Goal: Book appointment/travel/reservation

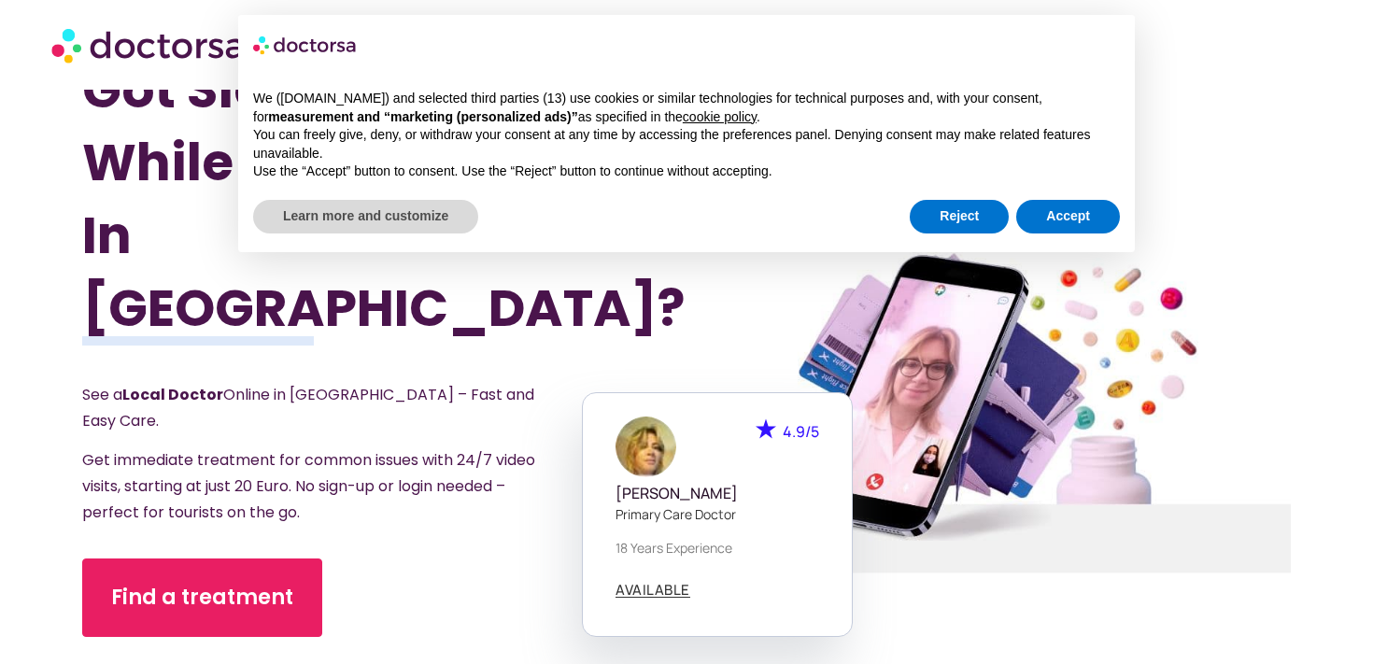
scroll to position [38, 0]
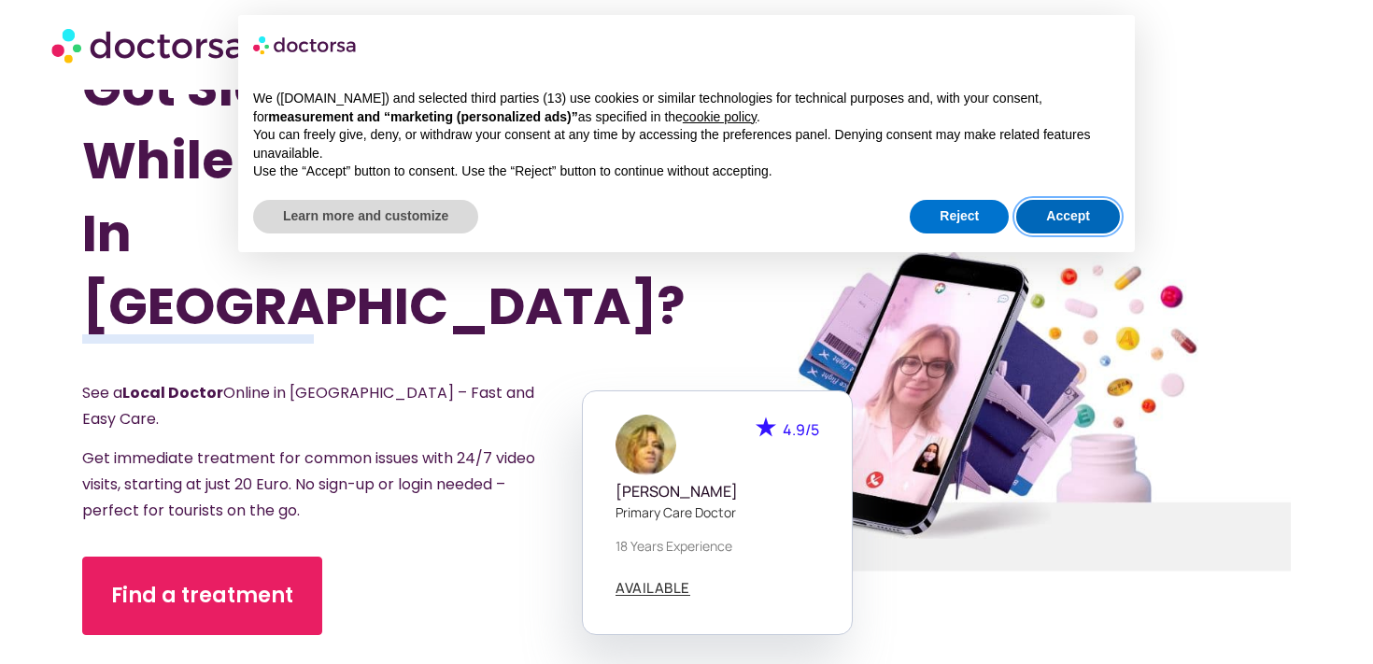
click at [1061, 226] on button "Accept" at bounding box center [1068, 217] width 104 height 34
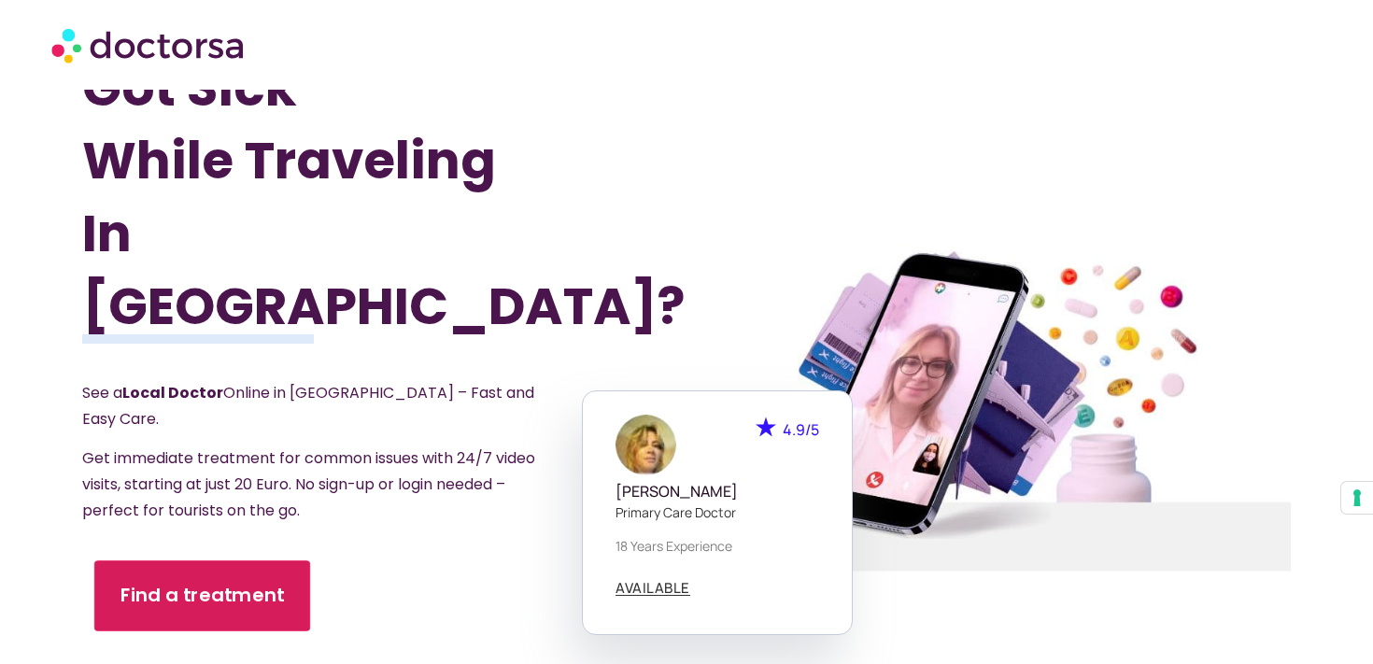
click at [227, 560] on link "Find a treatment" at bounding box center [202, 595] width 216 height 71
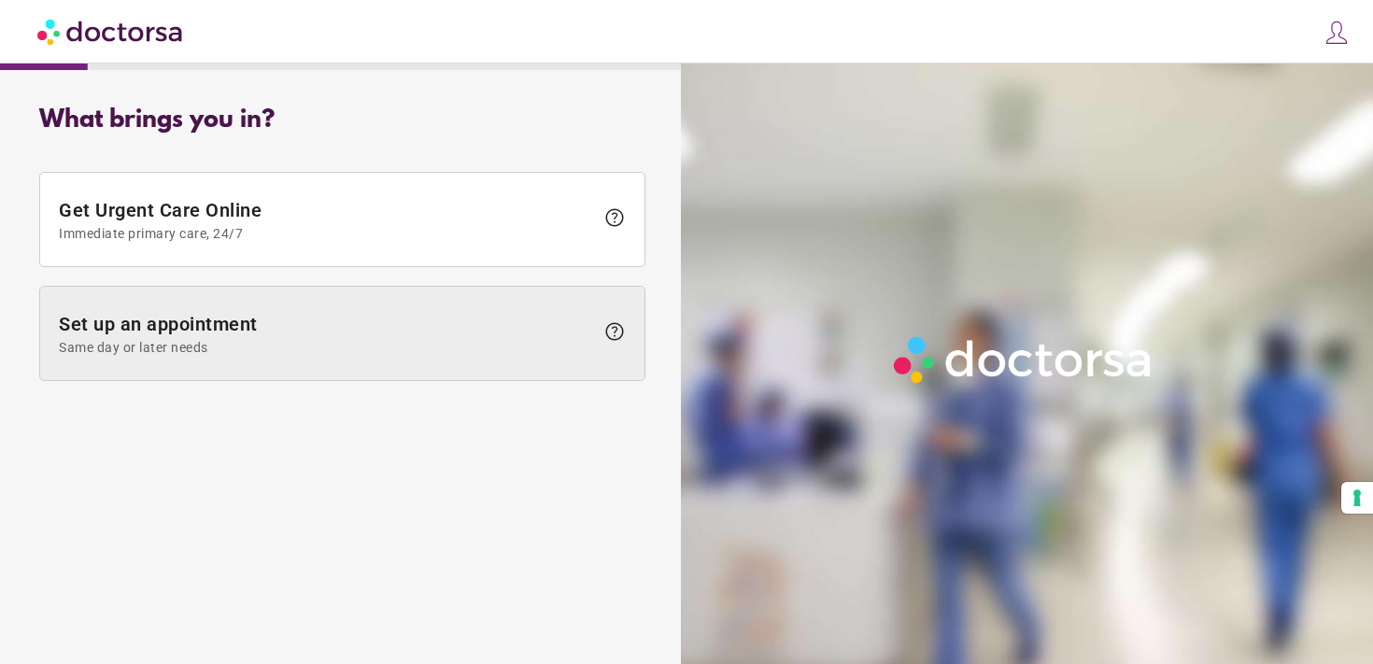
click at [422, 350] on span "Same day or later needs" at bounding box center [326, 347] width 535 height 15
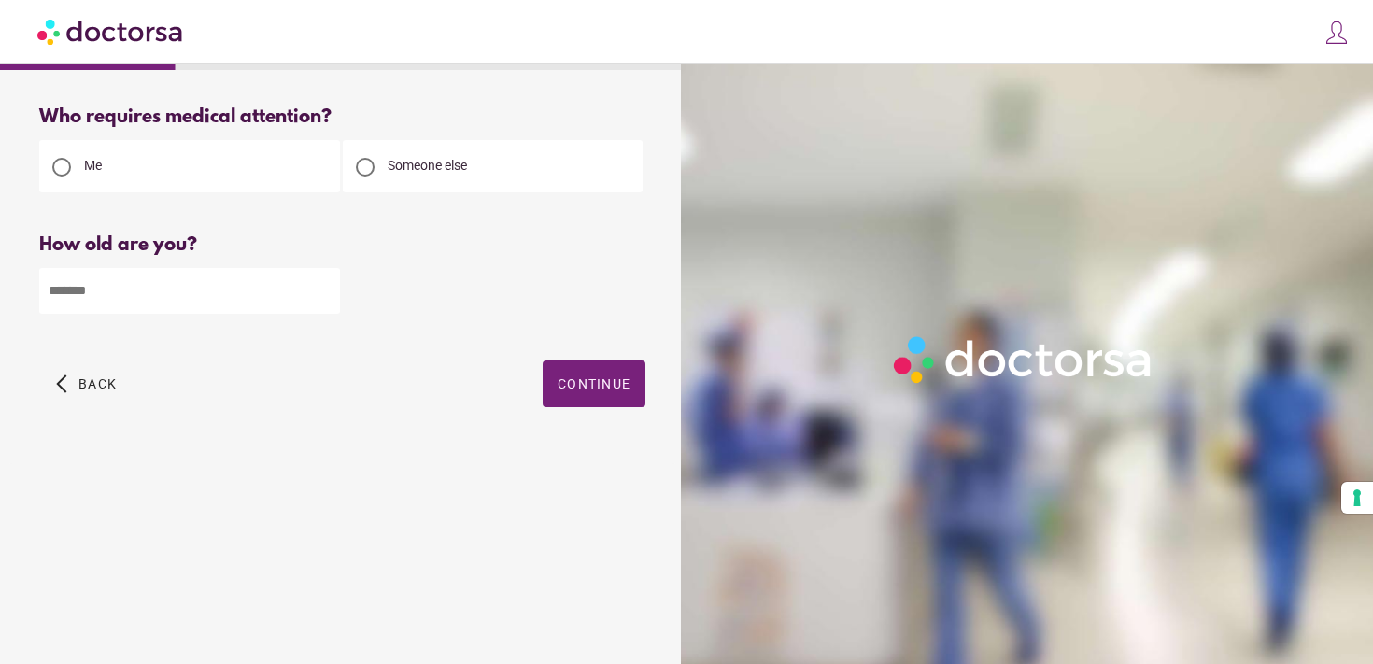
click at [295, 290] on input "number" at bounding box center [189, 291] width 301 height 46
type input "**"
click at [629, 388] on span "Continue" at bounding box center [594, 383] width 73 height 15
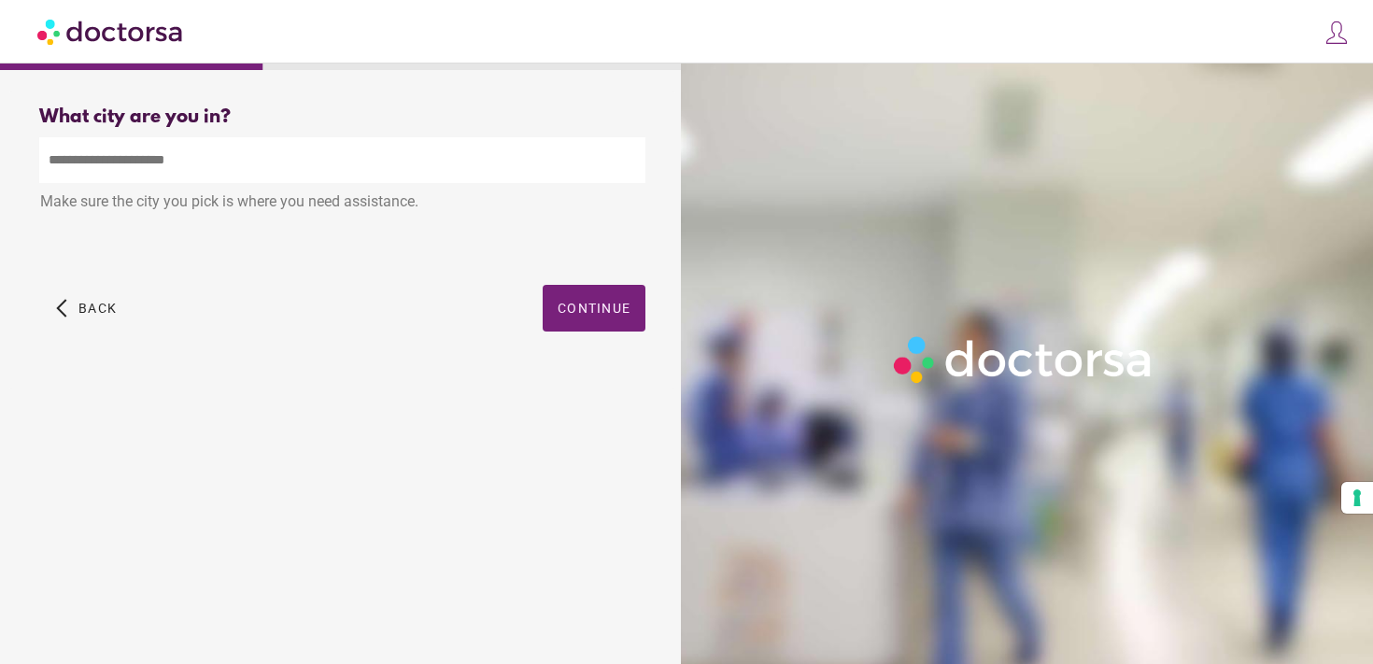
click at [417, 180] on input "text" at bounding box center [342, 160] width 606 height 46
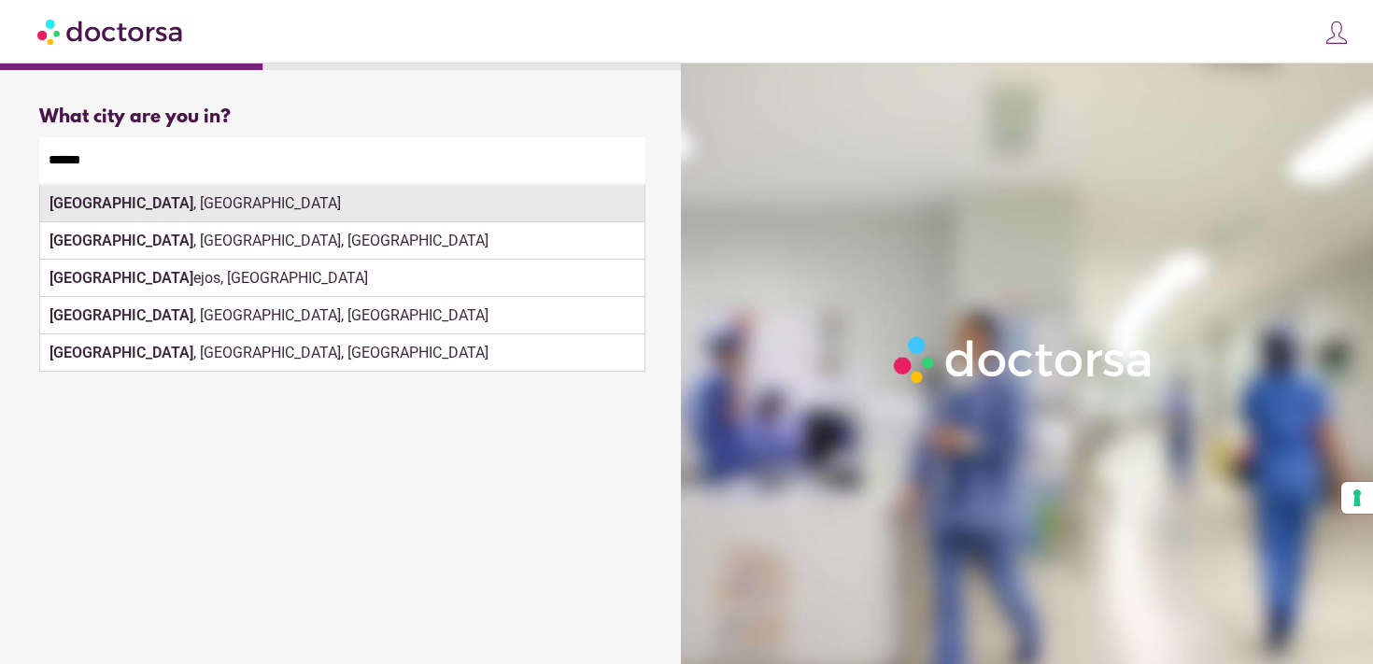
click at [355, 219] on div "Madrid , Spain" at bounding box center [342, 203] width 604 height 37
type input "**********"
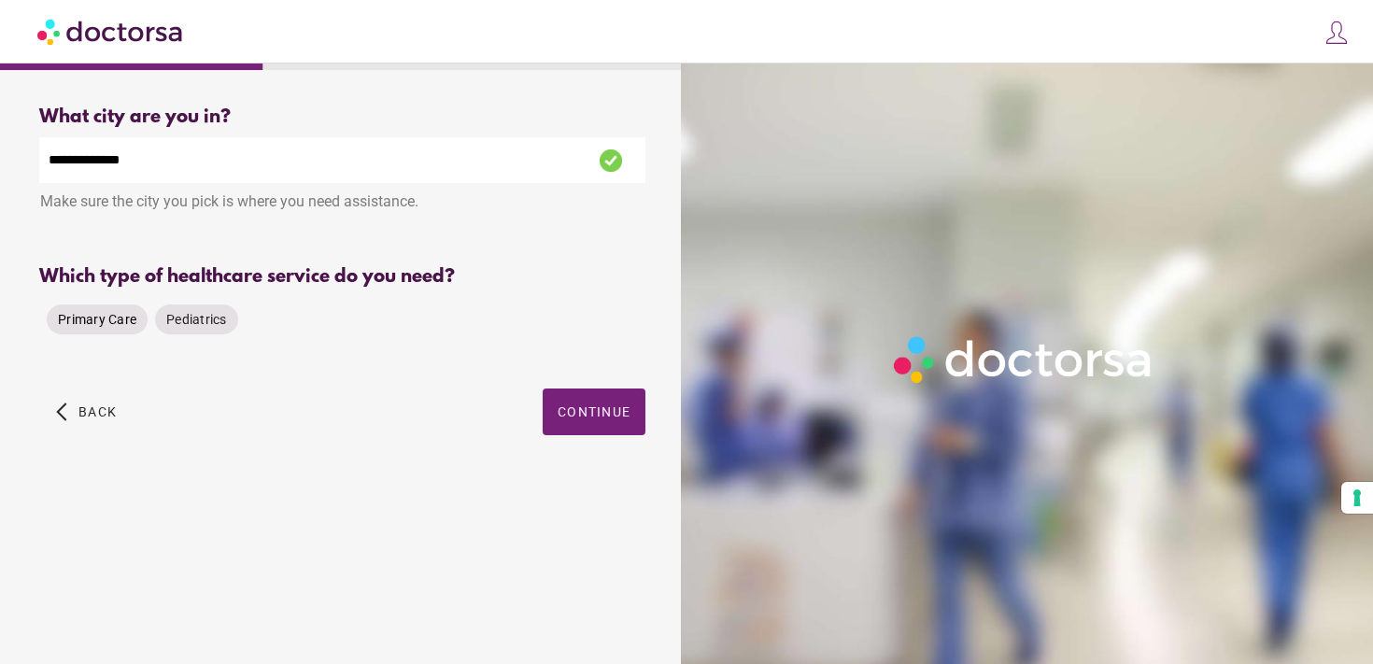
click at [83, 319] on span "Primary Care" at bounding box center [97, 319] width 78 height 15
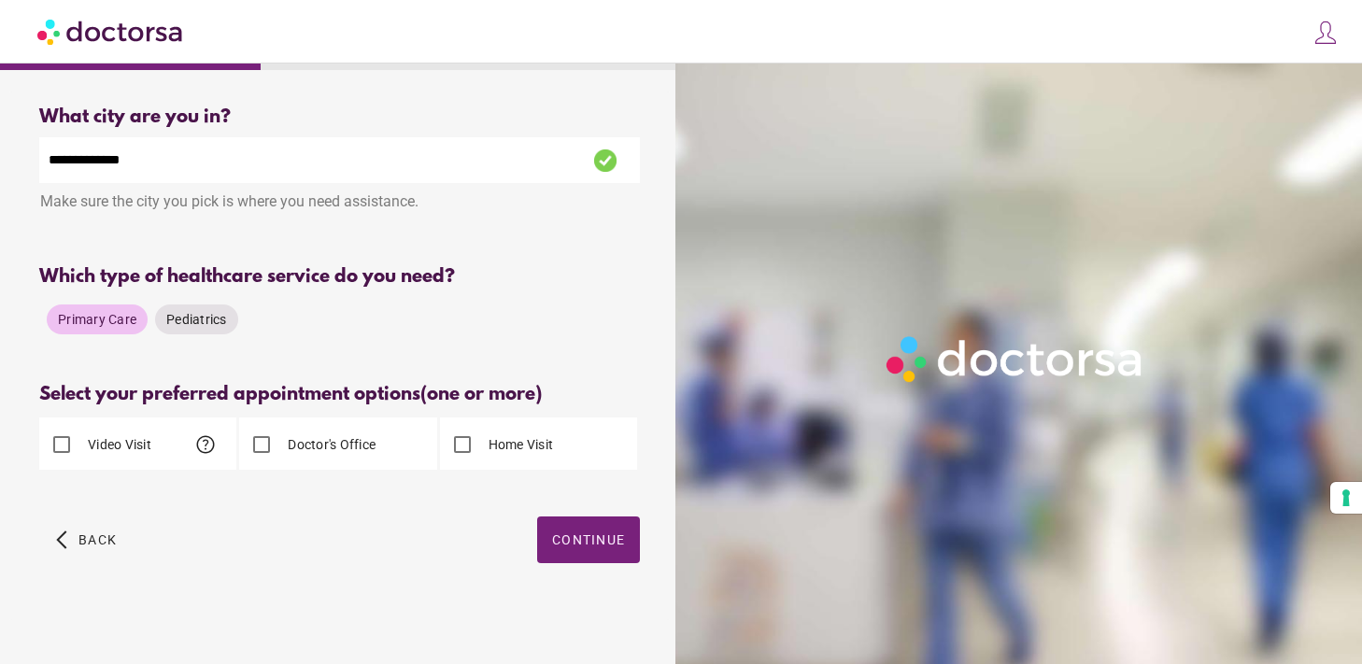
scroll to position [5, 0]
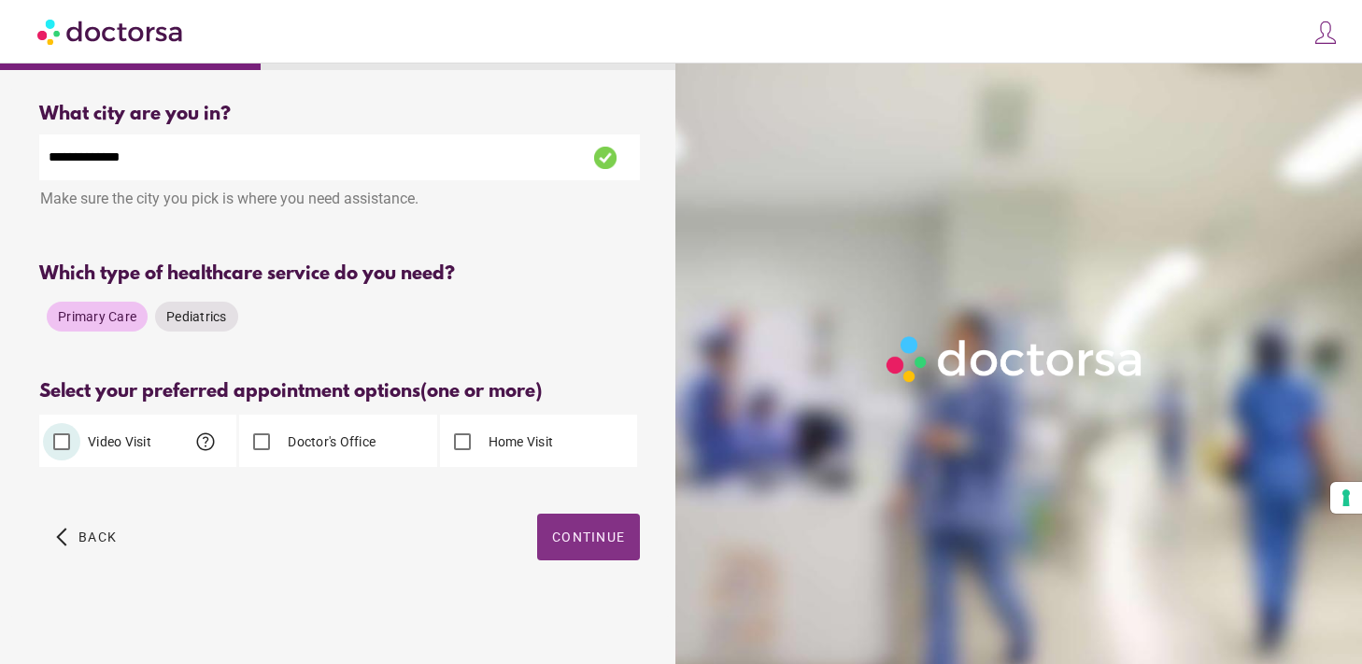
click at [625, 542] on button "Continue" at bounding box center [588, 537] width 103 height 47
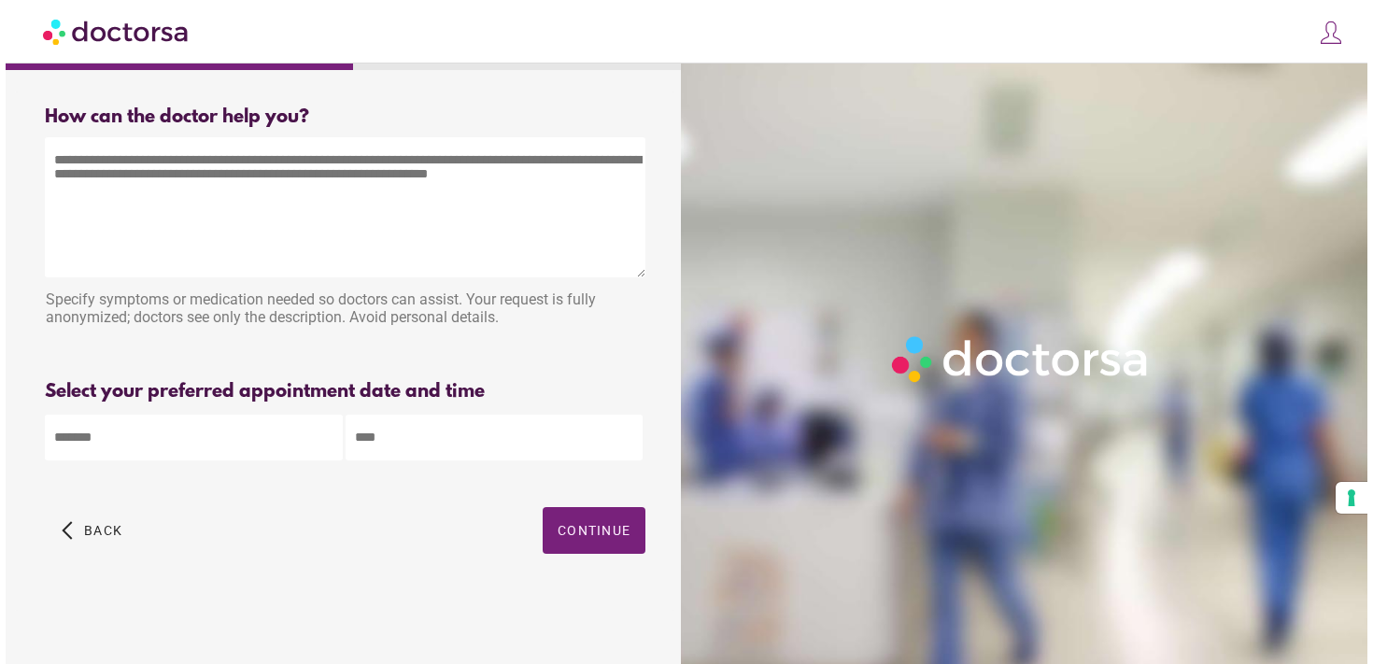
scroll to position [0, 0]
